Goal: Transaction & Acquisition: Purchase product/service

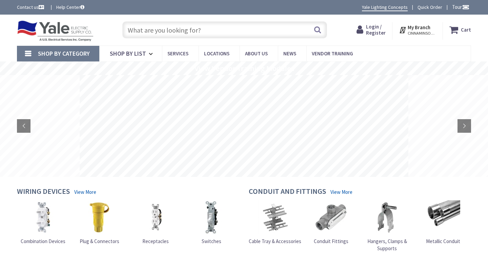
click at [131, 27] on input "text" at bounding box center [224, 29] width 205 height 17
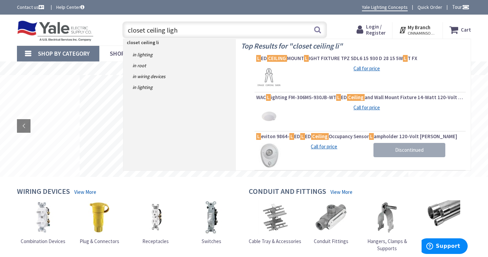
type input "closet ceiling light"
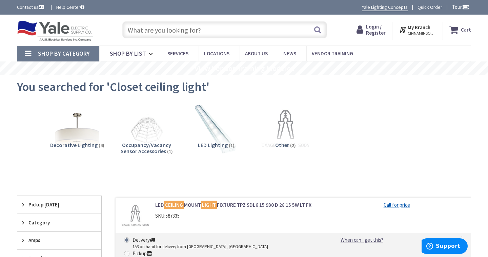
drag, startPoint x: 202, startPoint y: 30, endPoint x: 124, endPoint y: 28, distance: 77.3
click at [124, 28] on input "text" at bounding box center [224, 29] width 205 height 17
drag, startPoint x: 201, startPoint y: 30, endPoint x: 124, endPoint y: 28, distance: 76.7
click at [124, 28] on input "text" at bounding box center [224, 29] width 205 height 17
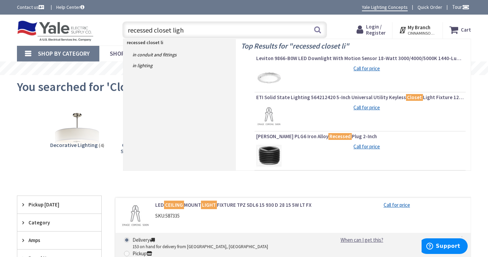
type input "recessed closet light"
